Goal: Find specific page/section: Find specific page/section

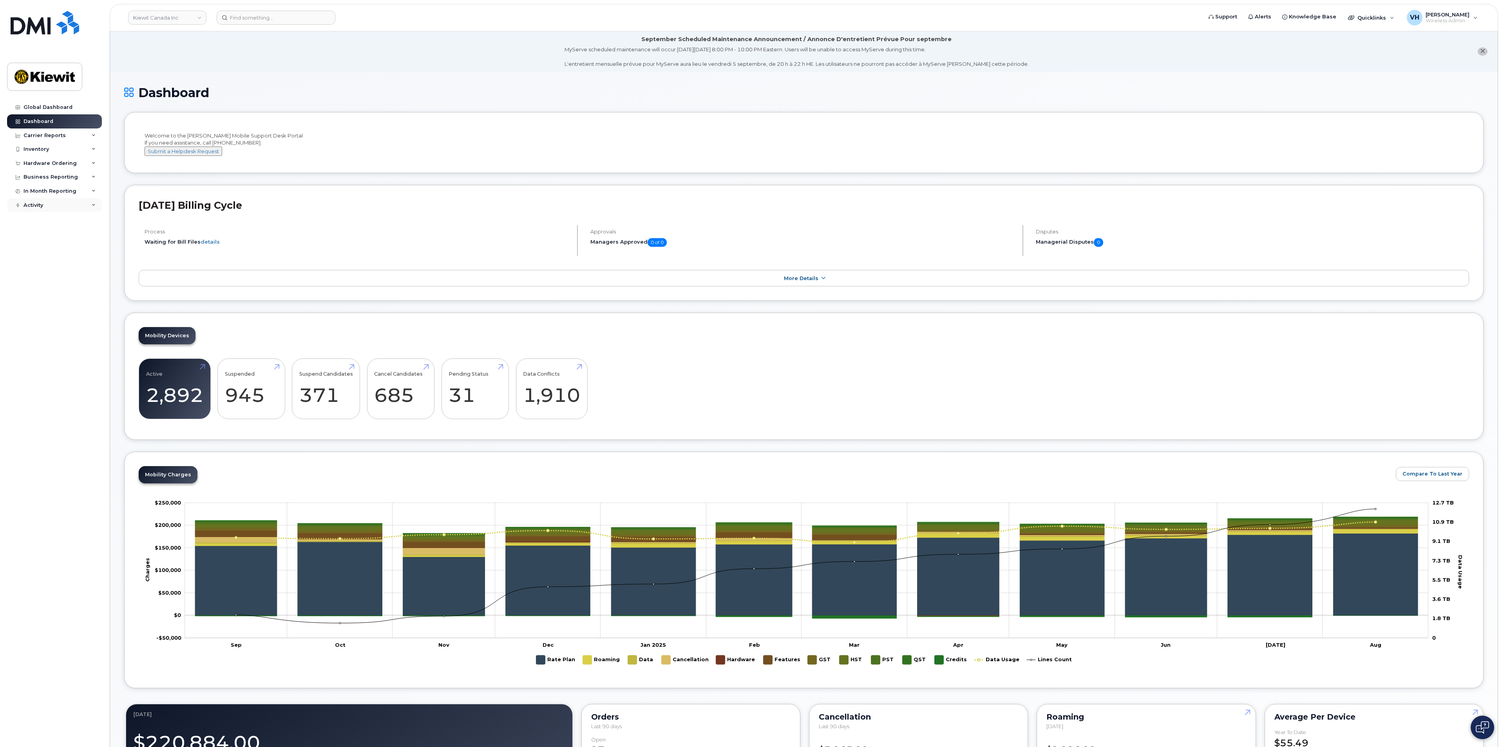
click at [40, 205] on div "Activity" at bounding box center [34, 205] width 20 height 6
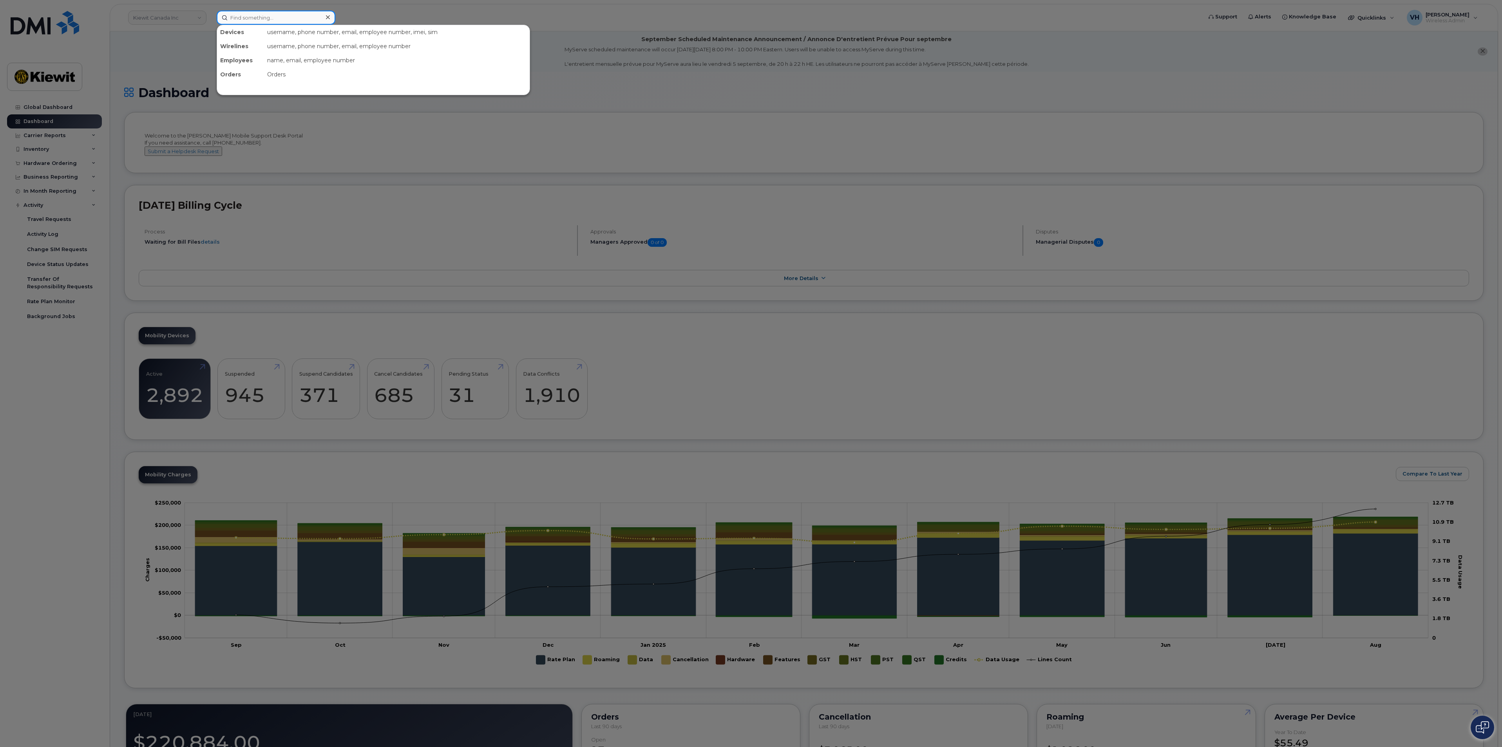
click at [268, 20] on input at bounding box center [276, 18] width 119 height 14
click at [270, 16] on input at bounding box center [276, 18] width 119 height 14
drag, startPoint x: 237, startPoint y: 18, endPoint x: 219, endPoint y: 17, distance: 17.6
click at [219, 17] on input "cs0748127" at bounding box center [276, 18] width 119 height 14
type input "0748127"
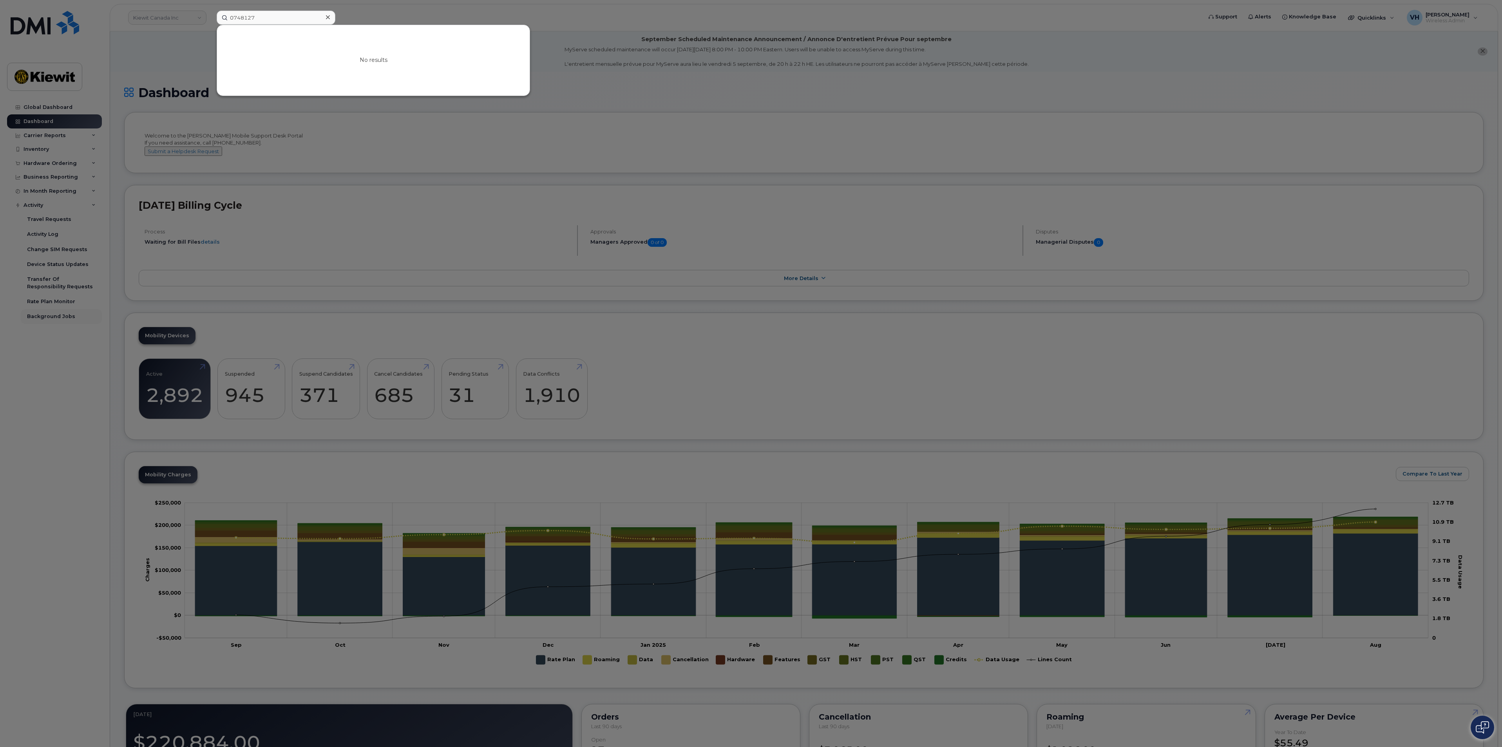
drag, startPoint x: 63, startPoint y: 333, endPoint x: 63, endPoint y: 324, distance: 9.4
click at [63, 332] on div at bounding box center [751, 373] width 1502 height 747
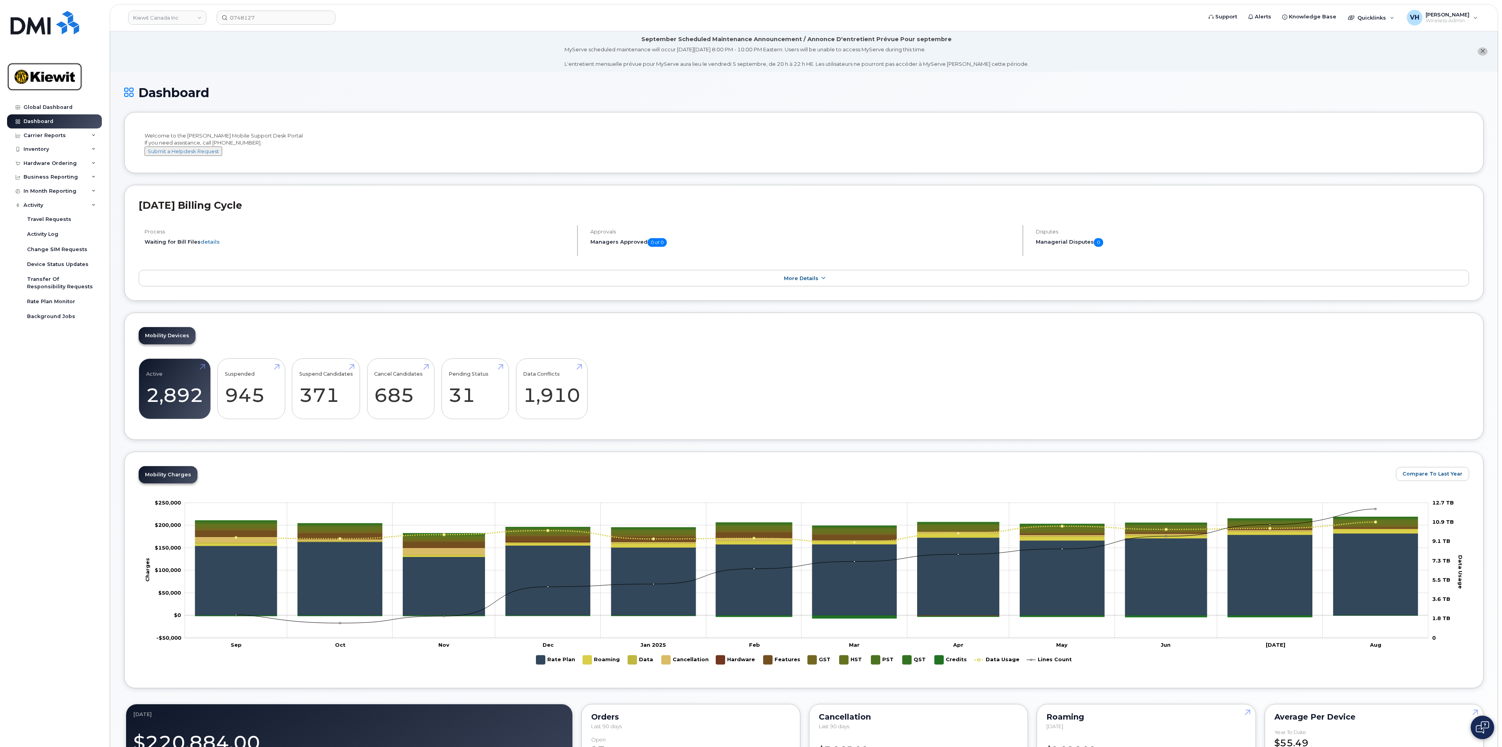
click at [45, 74] on img at bounding box center [44, 76] width 60 height 23
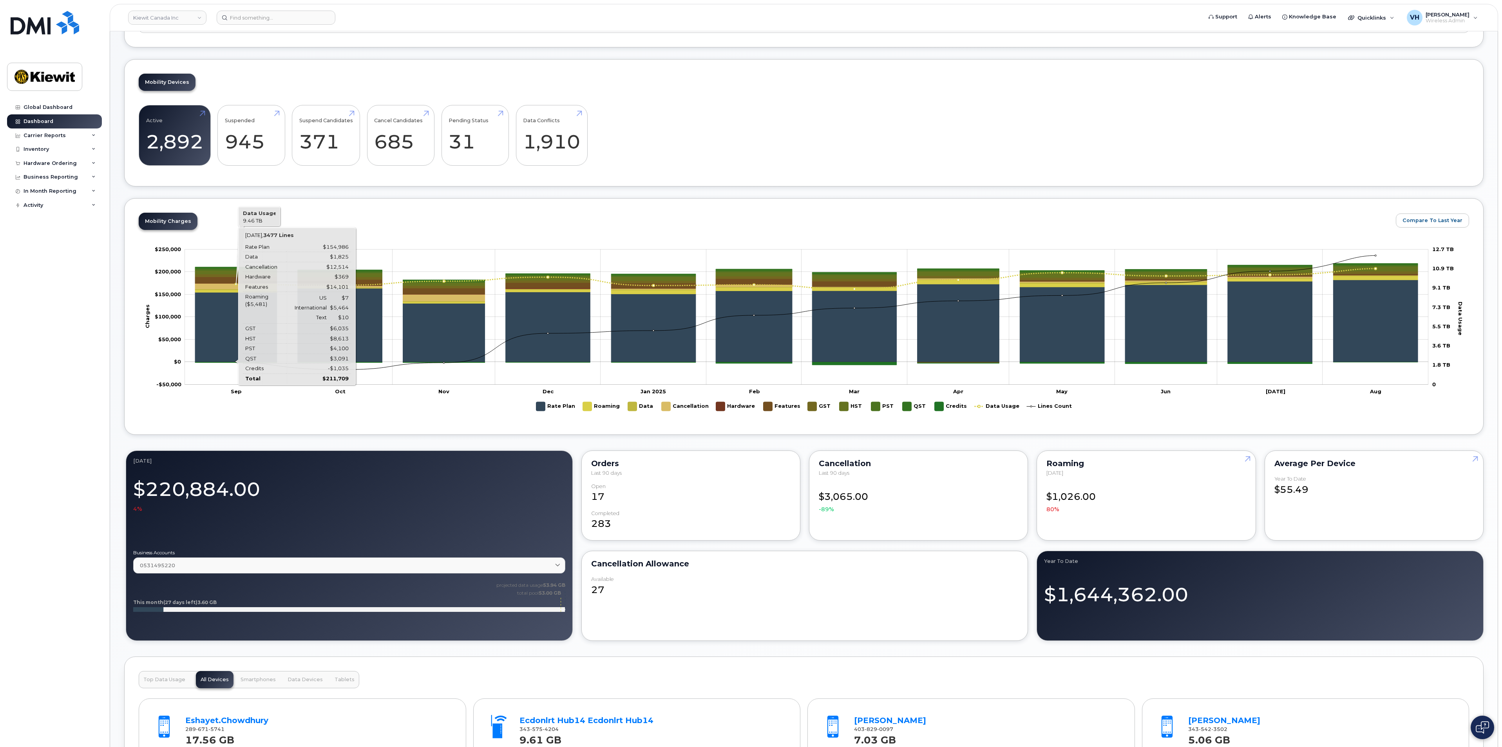
scroll to position [294, 0]
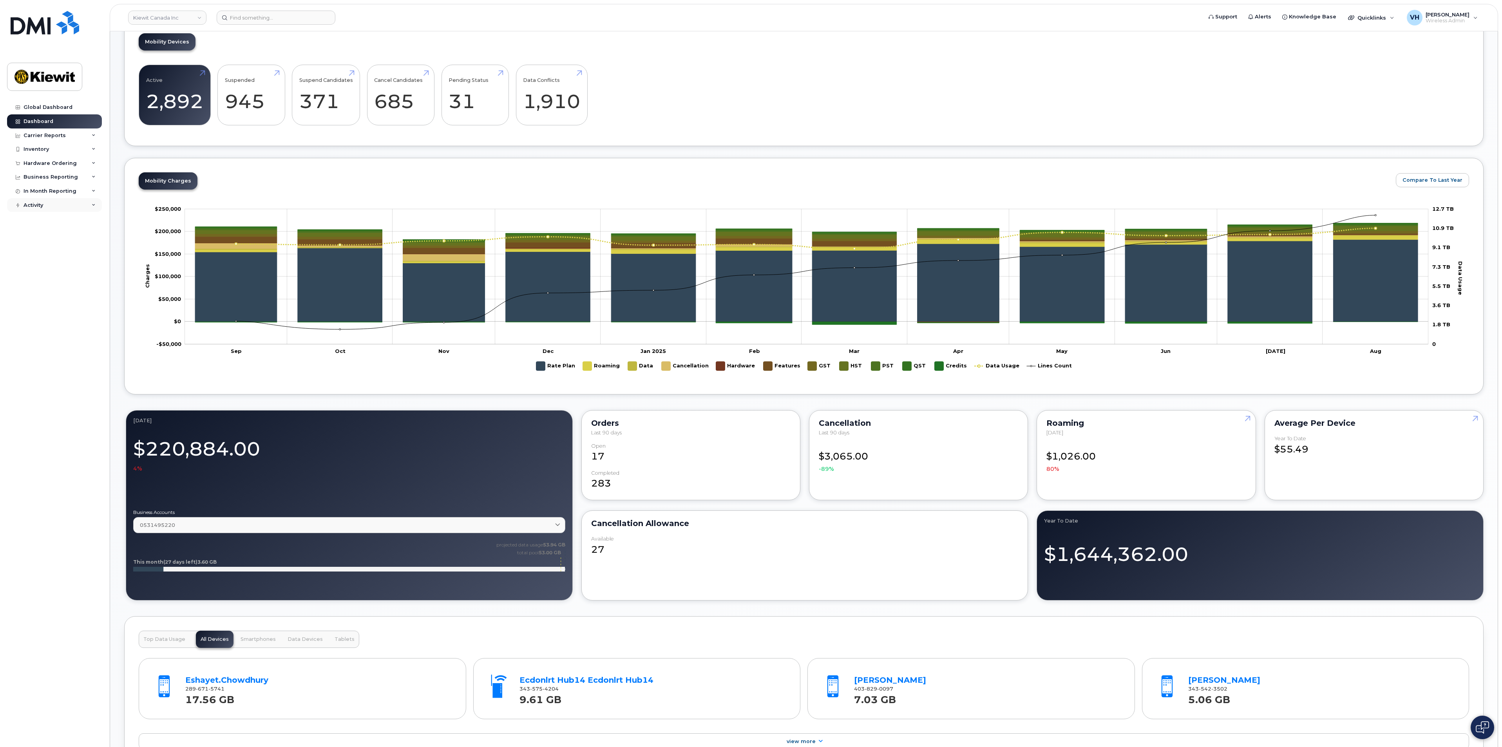
click at [62, 203] on div "Activity" at bounding box center [54, 205] width 95 height 14
click at [58, 107] on div "Global Dashboard" at bounding box center [48, 107] width 49 height 6
